Goal: Task Accomplishment & Management: Use online tool/utility

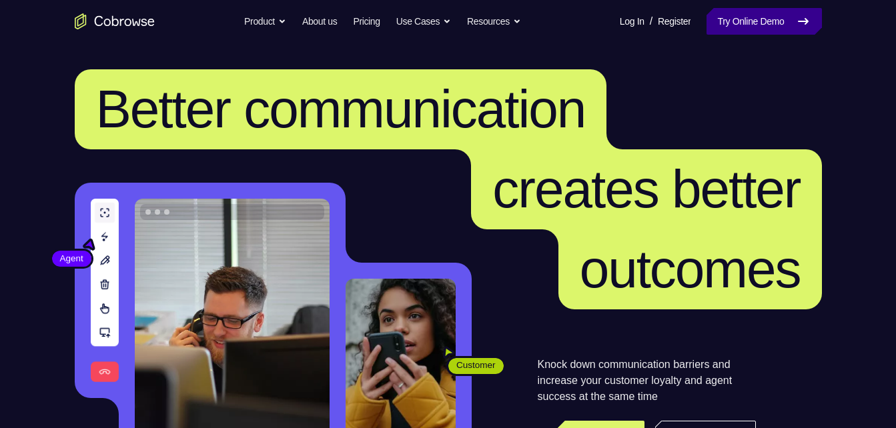
click at [735, 29] on link "Try Online Demo" at bounding box center [764, 21] width 115 height 27
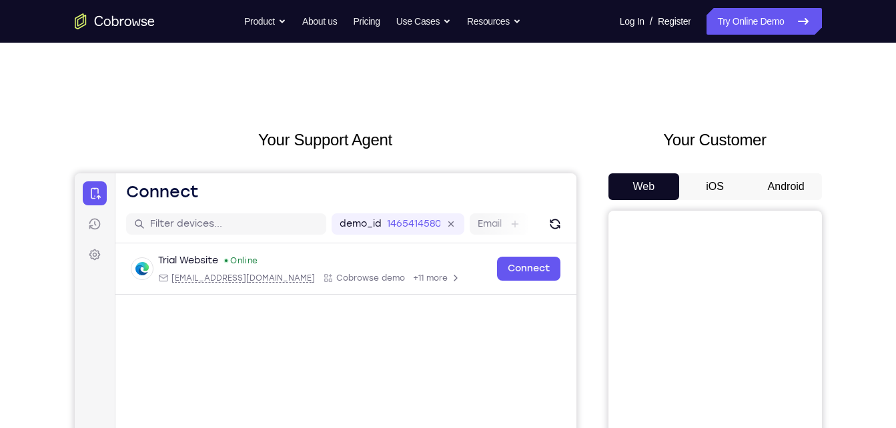
click at [735, 185] on button "iOS" at bounding box center [714, 186] width 71 height 27
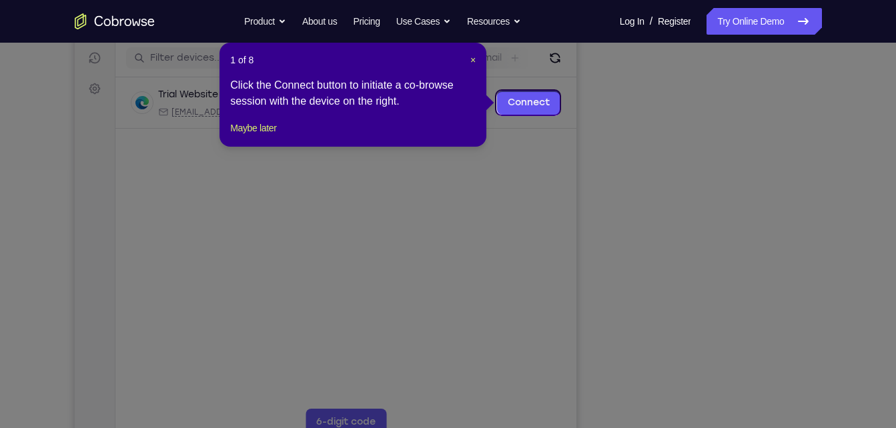
scroll to position [165, 0]
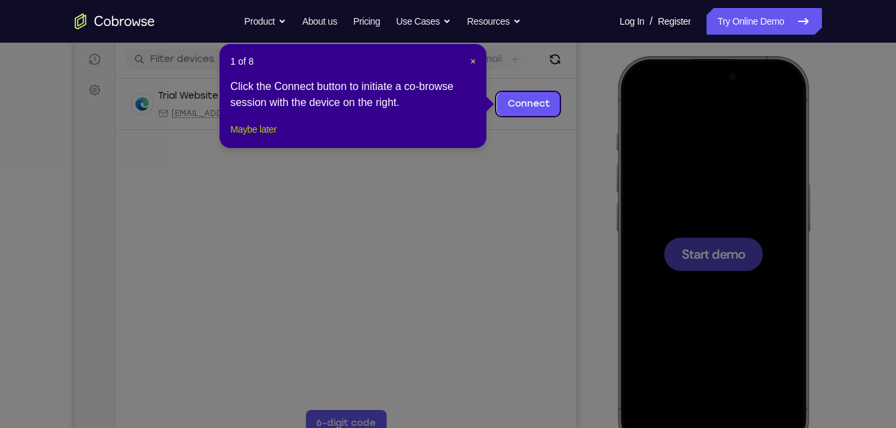
click at [268, 137] on button "Maybe later" at bounding box center [253, 129] width 46 height 16
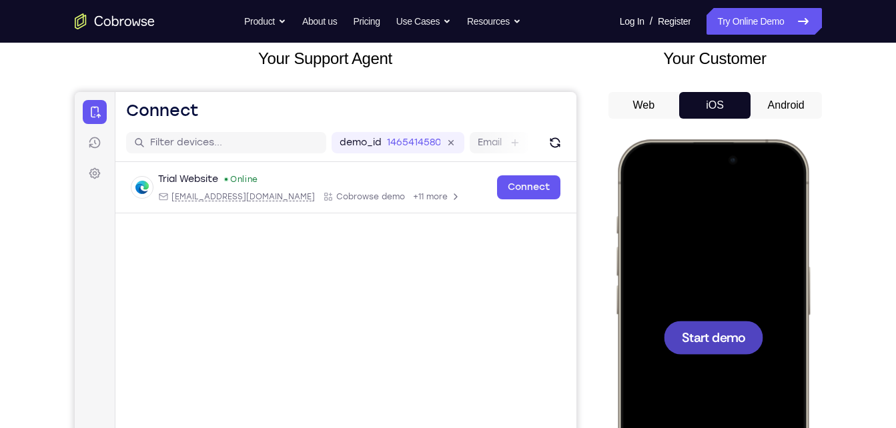
scroll to position [81, 0]
click at [782, 95] on div "Your Customer Web iOS Android" at bounding box center [714, 293] width 213 height 493
click at [782, 95] on button "Android" at bounding box center [786, 106] width 71 height 27
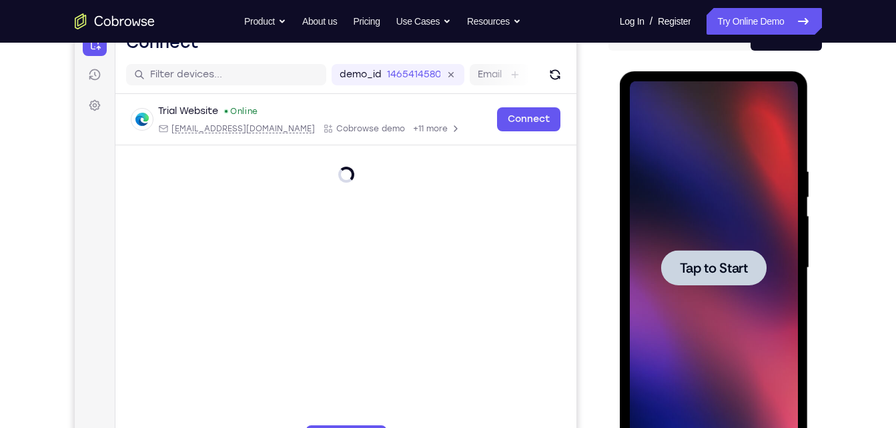
scroll to position [0, 0]
click at [737, 257] on div at bounding box center [713, 267] width 105 height 35
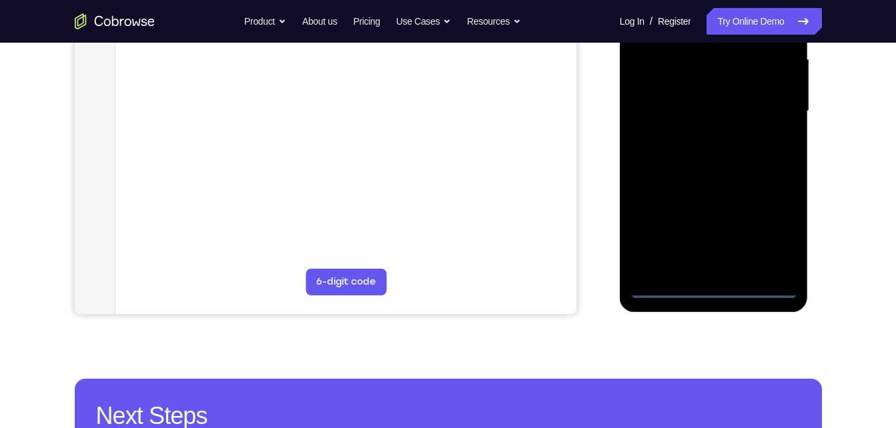
scroll to position [307, 0]
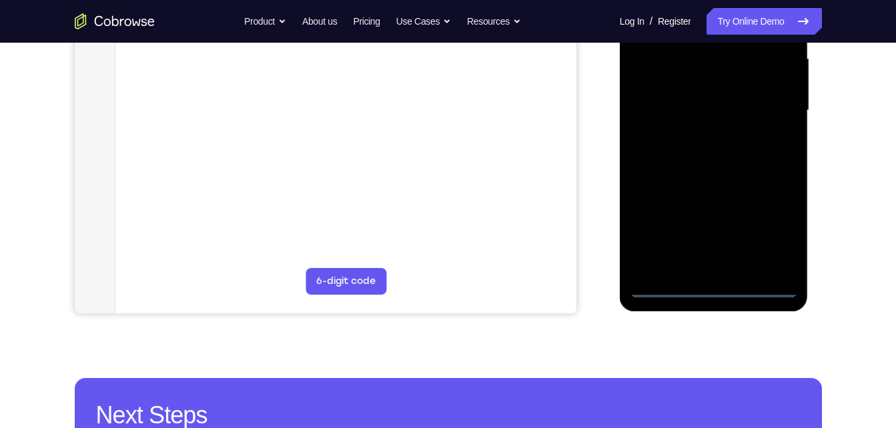
click at [727, 284] on div at bounding box center [714, 111] width 168 height 374
click at [771, 233] on div at bounding box center [714, 111] width 168 height 374
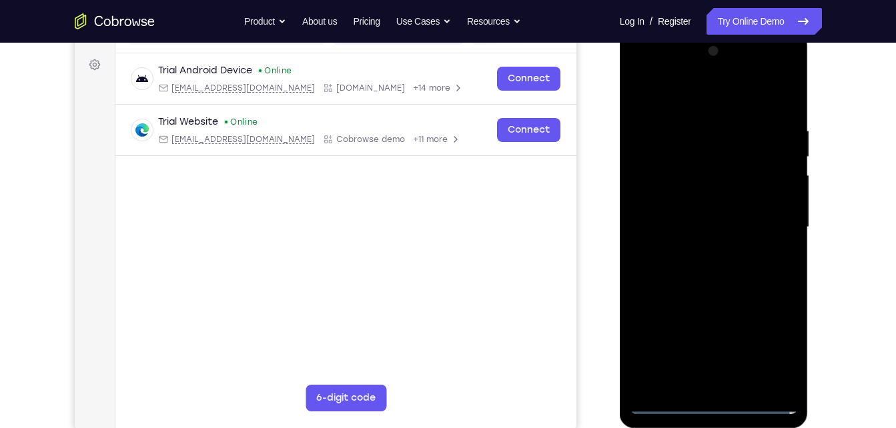
scroll to position [189, 0]
click at [661, 75] on div at bounding box center [714, 228] width 168 height 374
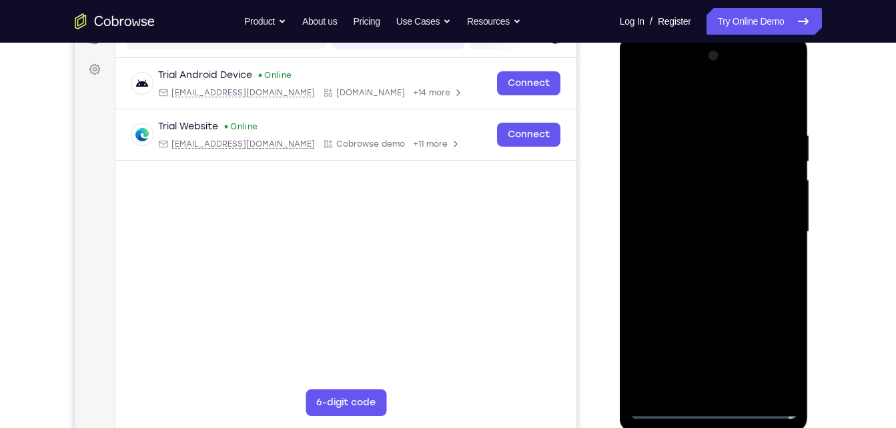
scroll to position [185, 0]
click at [767, 226] on div at bounding box center [714, 233] width 168 height 374
click at [701, 258] on div at bounding box center [714, 233] width 168 height 374
click at [759, 216] on div at bounding box center [714, 233] width 168 height 374
click at [747, 209] on div at bounding box center [714, 233] width 168 height 374
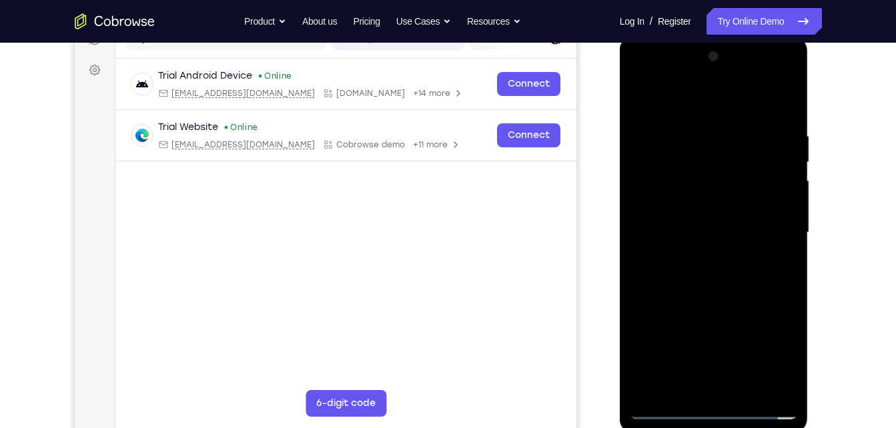
click at [728, 229] on div at bounding box center [714, 233] width 168 height 374
click at [744, 389] on div at bounding box center [714, 233] width 168 height 374
click at [777, 97] on div at bounding box center [714, 233] width 168 height 374
click at [727, 302] on div at bounding box center [714, 233] width 168 height 374
click at [728, 238] on div at bounding box center [714, 233] width 168 height 374
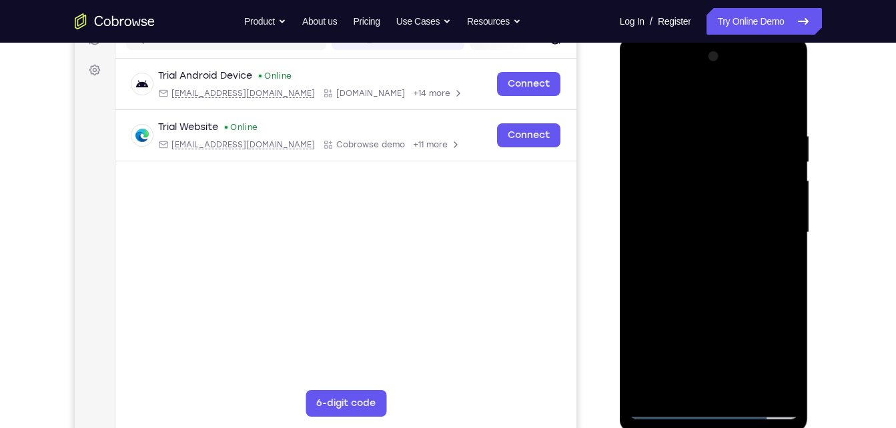
click at [694, 286] on div at bounding box center [714, 233] width 168 height 374
click at [707, 292] on div at bounding box center [714, 233] width 168 height 374
click at [784, 264] on div at bounding box center [714, 233] width 168 height 374
click at [695, 170] on div at bounding box center [714, 233] width 168 height 374
click at [680, 387] on div at bounding box center [714, 233] width 168 height 374
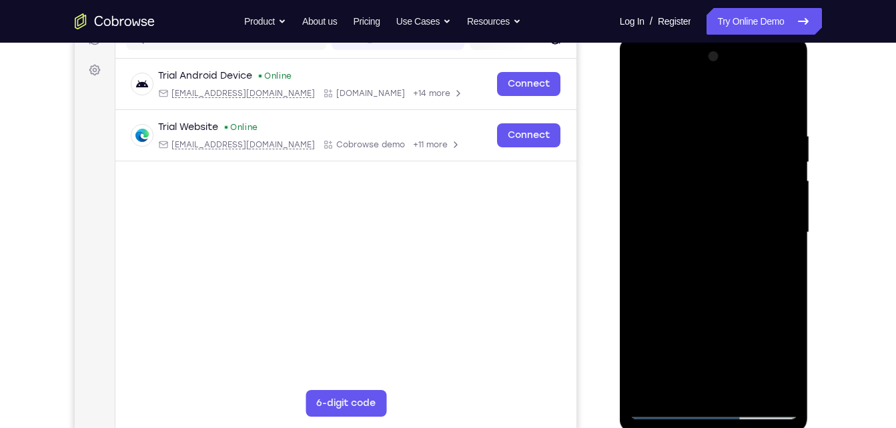
click at [783, 360] on div at bounding box center [714, 233] width 168 height 374
click at [771, 268] on div at bounding box center [714, 233] width 168 height 374
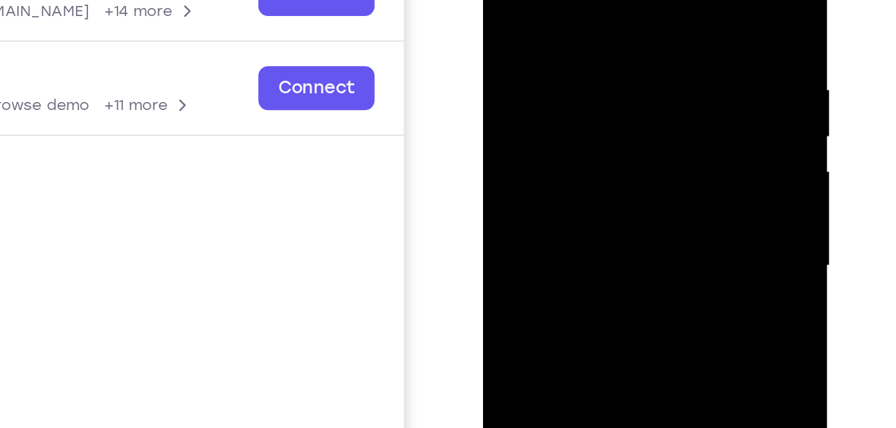
click at [539, 4] on div at bounding box center [577, 103] width 168 height 374
click at [574, 128] on div at bounding box center [577, 103] width 168 height 374
click at [644, 135] on div at bounding box center [577, 103] width 168 height 374
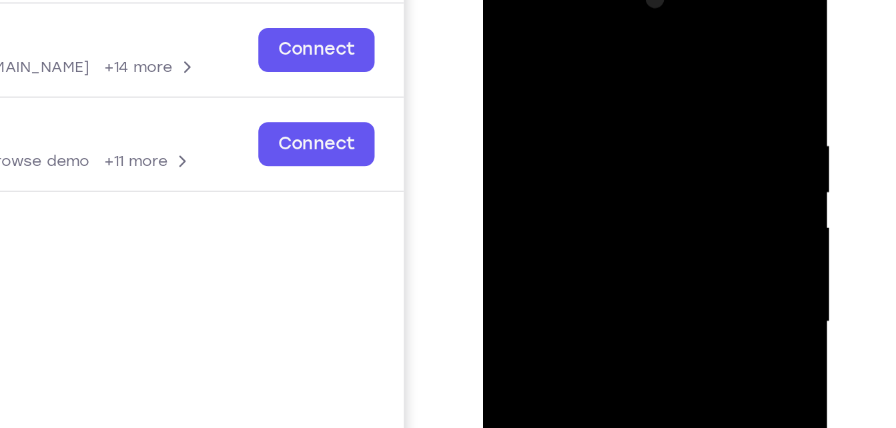
drag, startPoint x: 591, startPoint y: 81, endPoint x: 563, endPoint y: 159, distance: 82.3
click at [563, 159] on div at bounding box center [577, 160] width 168 height 374
click at [506, 26] on div at bounding box center [577, 160] width 168 height 374
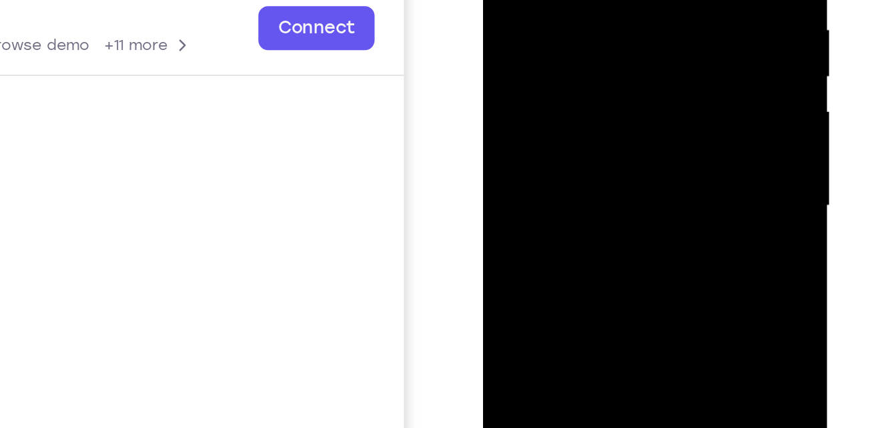
click at [556, 84] on div at bounding box center [577, 43] width 168 height 374
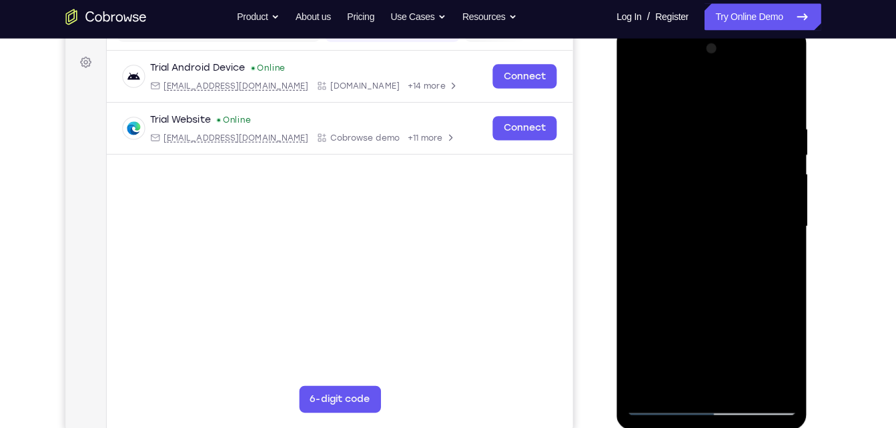
scroll to position [191, 0]
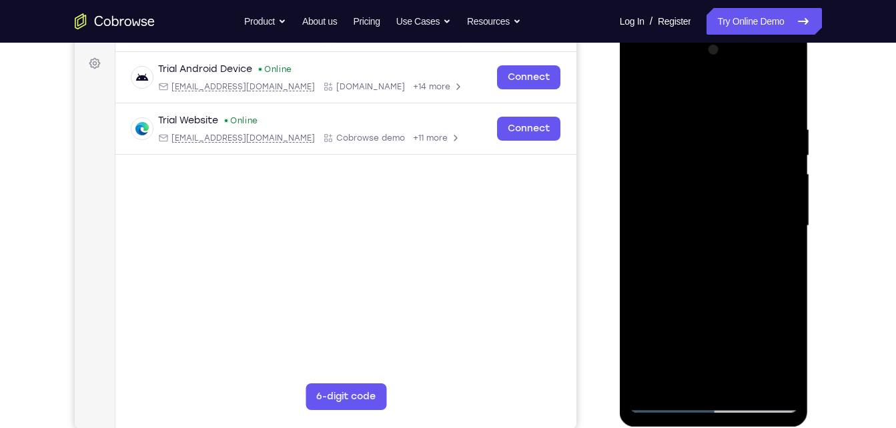
click at [707, 206] on div at bounding box center [714, 226] width 168 height 374
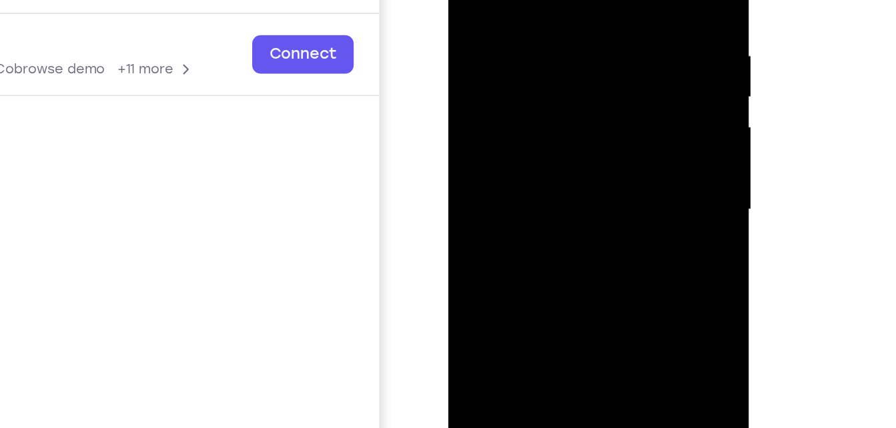
click at [497, 33] on div at bounding box center [542, 93] width 168 height 374
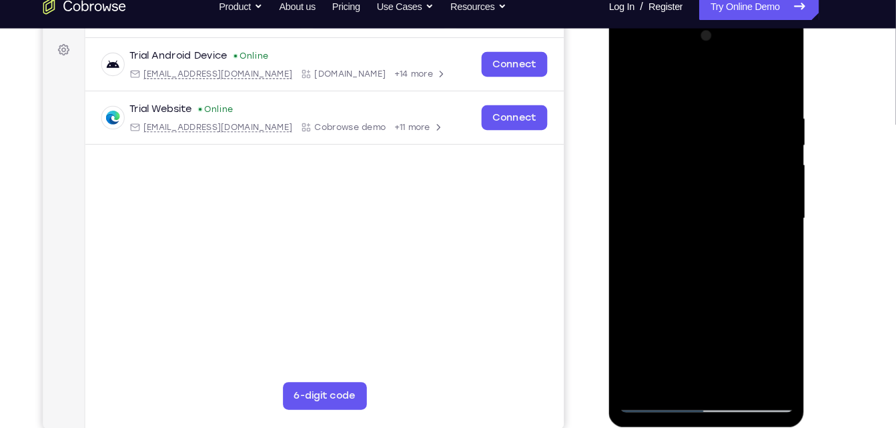
scroll to position [203, 0]
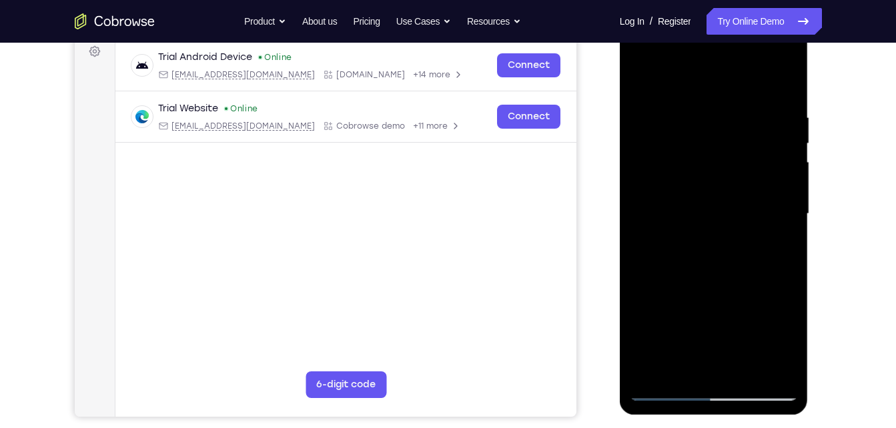
click at [643, 81] on div at bounding box center [714, 214] width 168 height 374
click at [747, 368] on div at bounding box center [714, 214] width 168 height 374
click at [725, 218] on div at bounding box center [714, 214] width 168 height 374
click at [643, 79] on div at bounding box center [714, 214] width 168 height 374
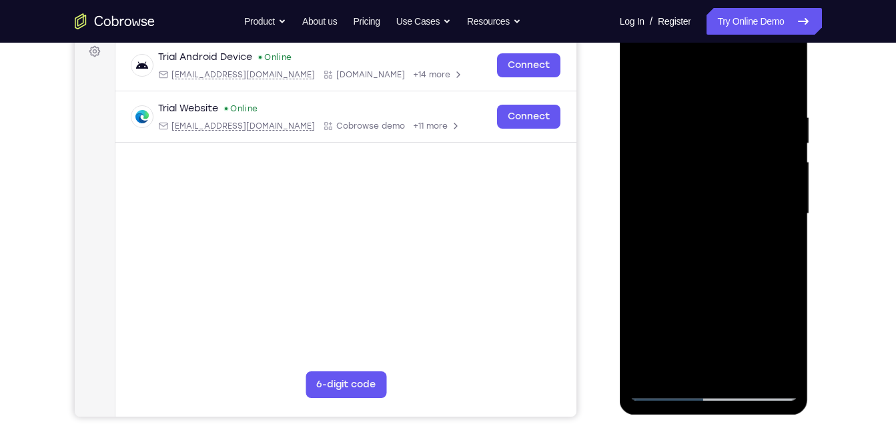
click at [719, 225] on div at bounding box center [714, 214] width 168 height 374
click at [644, 83] on div at bounding box center [714, 214] width 168 height 374
click at [721, 281] on div at bounding box center [714, 214] width 168 height 374
click at [786, 347] on div at bounding box center [714, 214] width 168 height 374
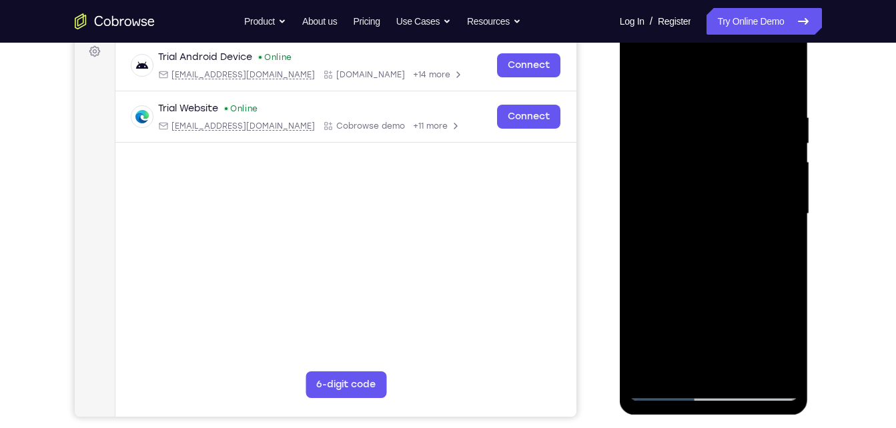
scroll to position [201, 0]
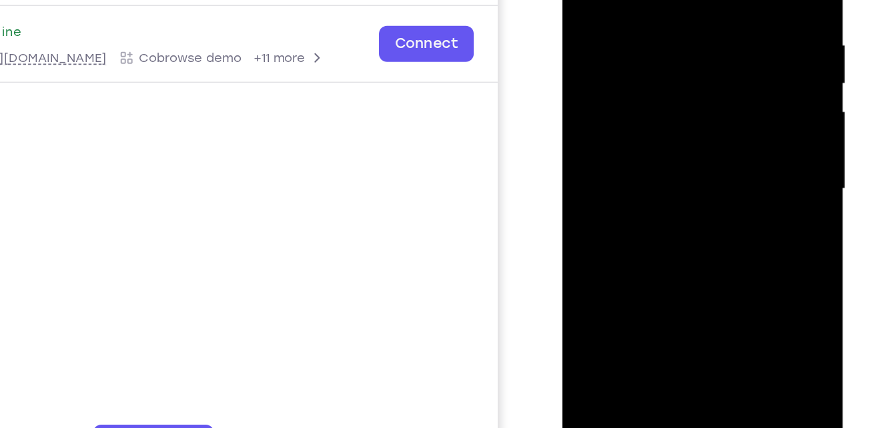
click at [727, 218] on div at bounding box center [656, 92] width 168 height 374
click at [721, 125] on div at bounding box center [656, 92] width 168 height 374
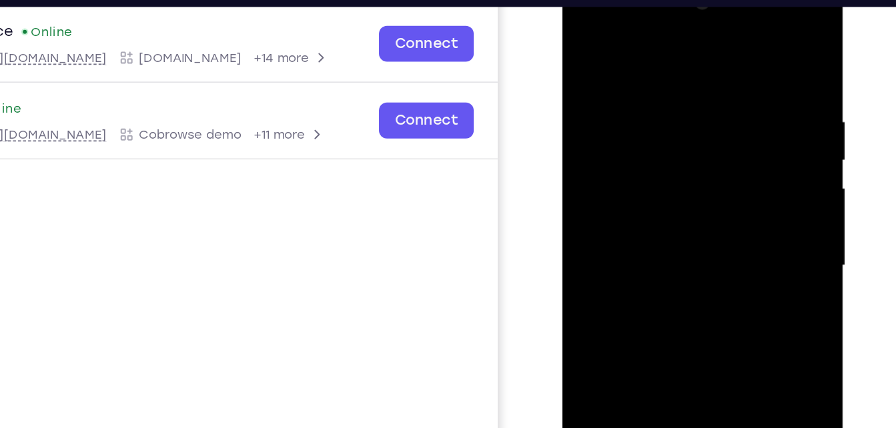
click at [590, 39] on div at bounding box center [656, 170] width 168 height 374
drag, startPoint x: 636, startPoint y: 187, endPoint x: 630, endPoint y: 121, distance: 67.0
click at [630, 121] on div at bounding box center [656, 170] width 168 height 374
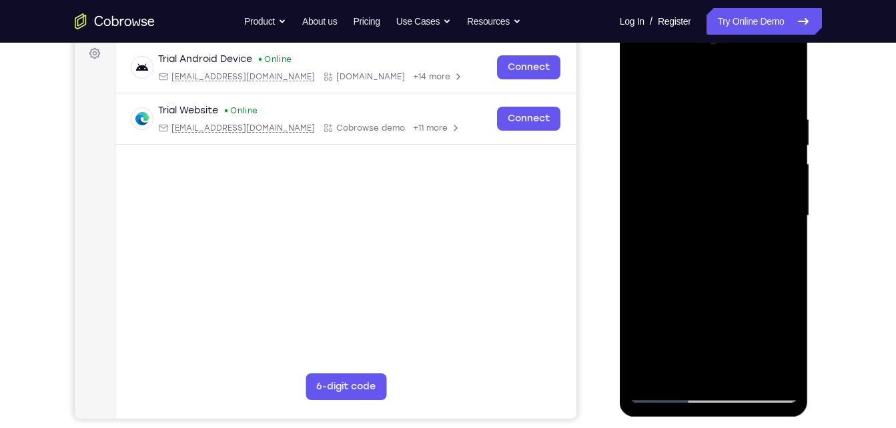
click at [659, 398] on div at bounding box center [714, 216] width 168 height 374
click at [661, 394] on div at bounding box center [714, 216] width 168 height 374
click at [666, 390] on div at bounding box center [714, 216] width 168 height 374
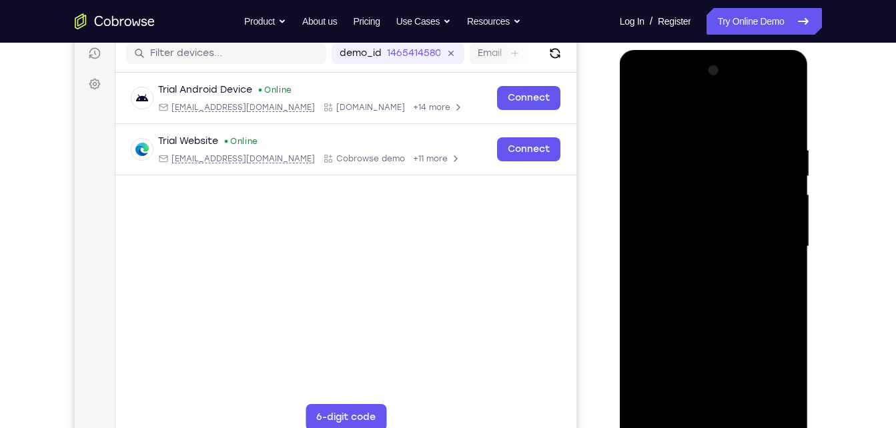
scroll to position [170, 0]
click at [695, 252] on div at bounding box center [714, 248] width 168 height 374
click at [770, 276] on div at bounding box center [714, 248] width 168 height 374
click at [784, 274] on div at bounding box center [714, 248] width 168 height 374
click at [784, 282] on div at bounding box center [714, 248] width 168 height 374
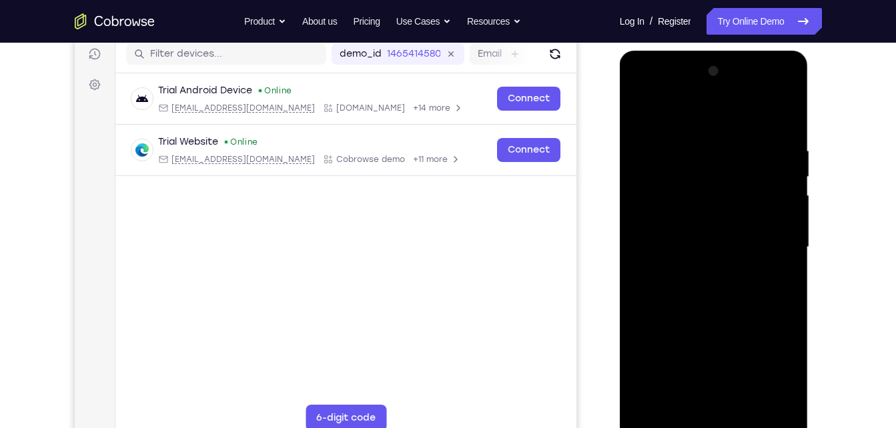
click at [640, 117] on div at bounding box center [714, 248] width 168 height 374
click at [646, 109] on div at bounding box center [714, 248] width 168 height 374
click at [701, 146] on div at bounding box center [714, 248] width 168 height 374
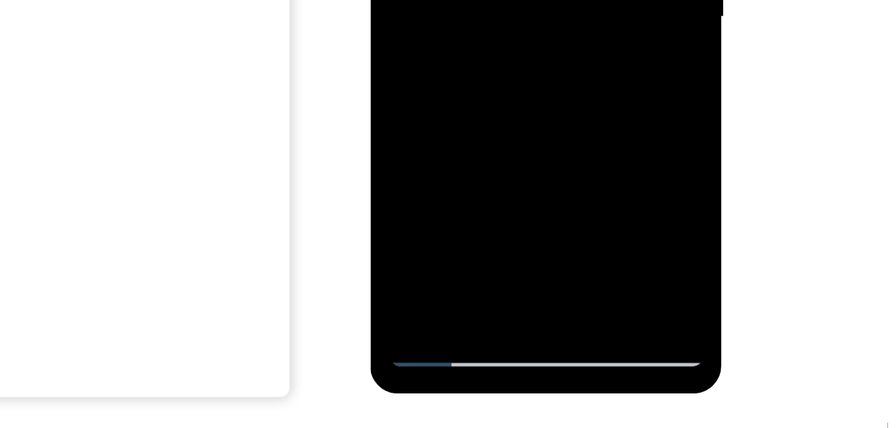
scroll to position [208, 0]
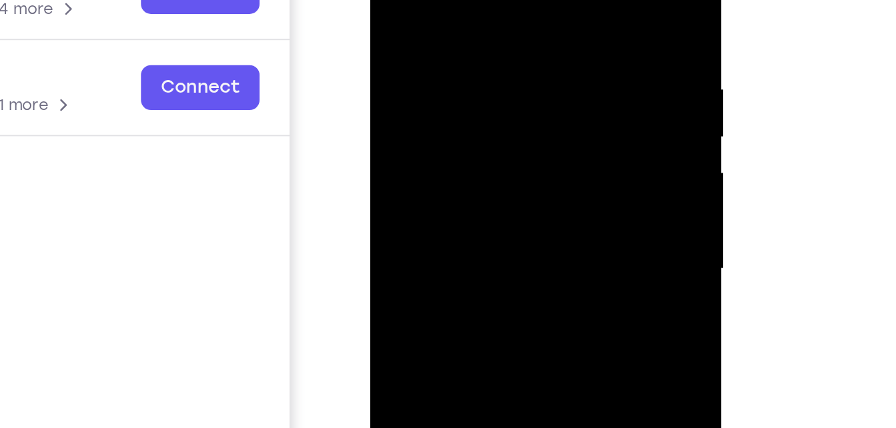
click at [516, 33] on div at bounding box center [464, 99] width 168 height 374
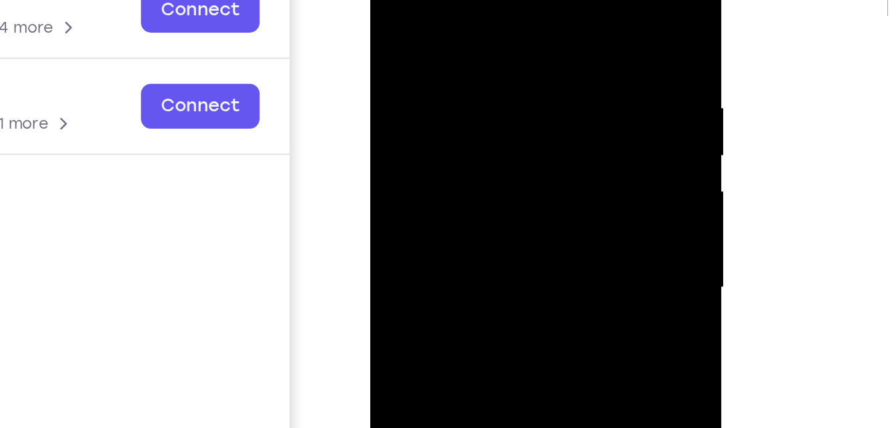
click at [813, 141] on div at bounding box center [714, 208] width 213 height 410
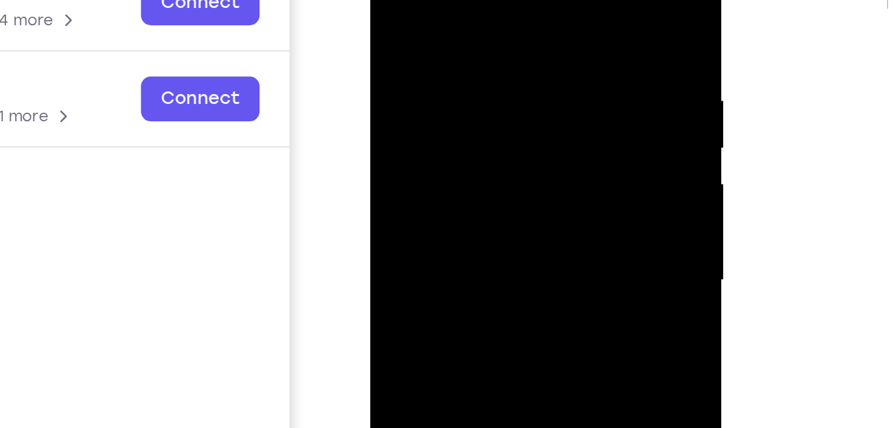
click at [533, 49] on div at bounding box center [464, 110] width 168 height 374
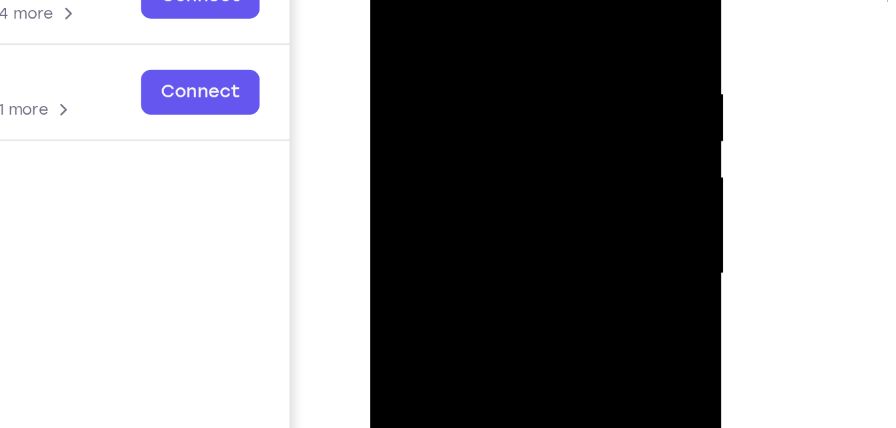
click at [536, 41] on div at bounding box center [464, 104] width 168 height 374
click at [535, 0] on div at bounding box center [464, 104] width 168 height 374
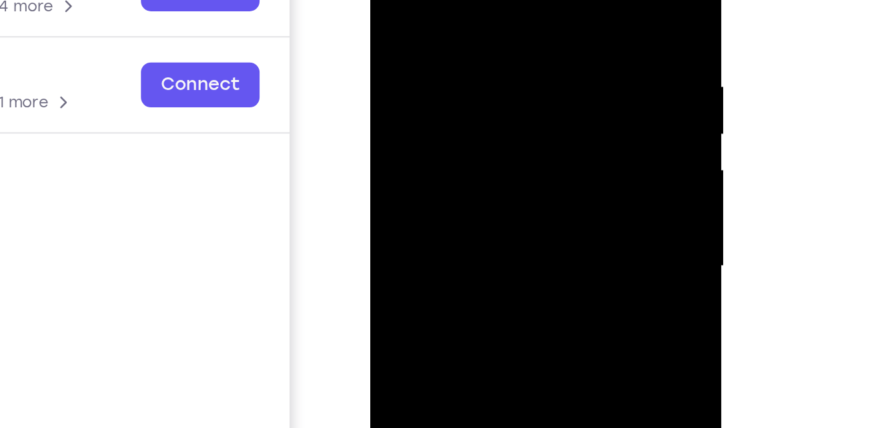
click at [486, 0] on div at bounding box center [464, 96] width 168 height 374
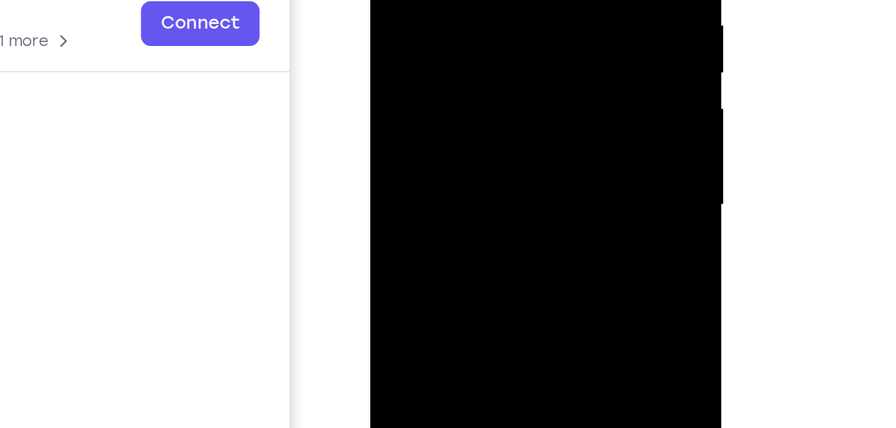
click at [526, 35] on div at bounding box center [464, 35] width 168 height 374
click at [534, 0] on div at bounding box center [464, 35] width 168 height 374
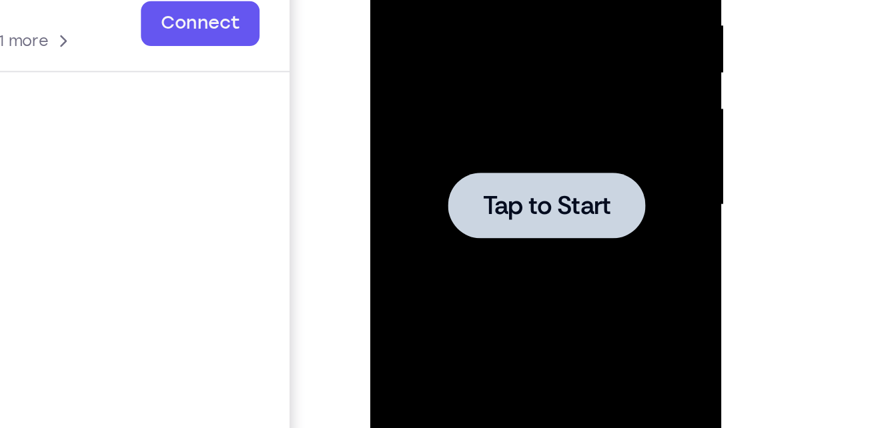
click at [465, 55] on div at bounding box center [464, 35] width 168 height 374
